Goal: Information Seeking & Learning: Get advice/opinions

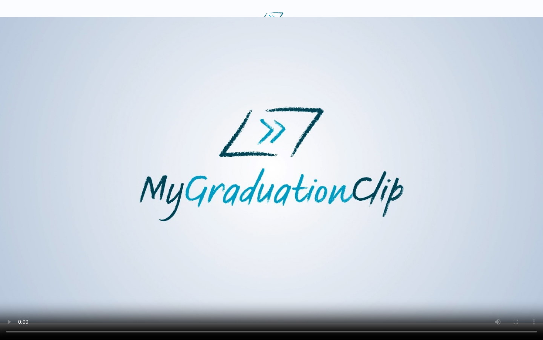
click at [270, 202] on video at bounding box center [271, 170] width 543 height 340
click at [268, 205] on video at bounding box center [271, 170] width 543 height 340
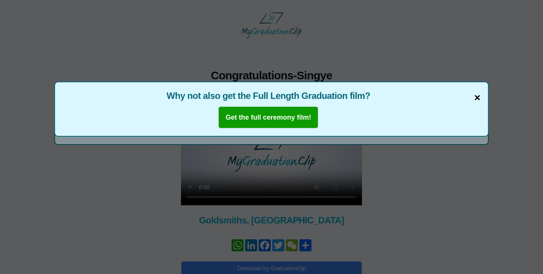
click at [478, 97] on span "×" at bounding box center [478, 98] width 6 height 16
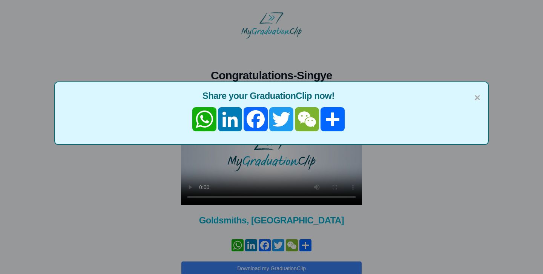
click at [436, 65] on div "× Share your GraduationClip now! WhatsApp LinkedIn Facebook Twitter WeChat Share" at bounding box center [271, 137] width 543 height 274
click at [476, 98] on span "×" at bounding box center [478, 98] width 6 height 16
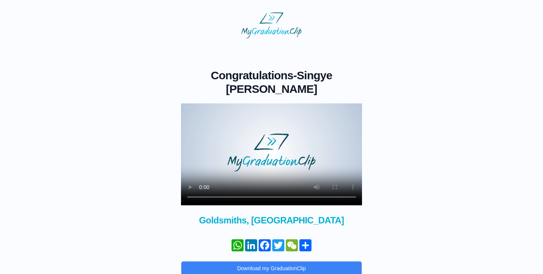
scroll to position [25, 0]
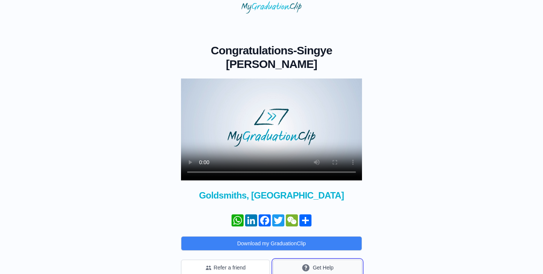
click at [323, 260] on button "Get Help" at bounding box center [317, 268] width 89 height 16
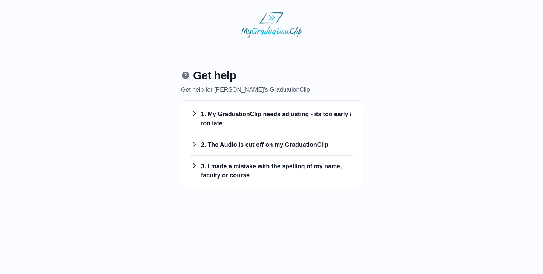
click at [185, 75] on icon at bounding box center [185, 75] width 9 height 9
